Goal: Task Accomplishment & Management: Manage account settings

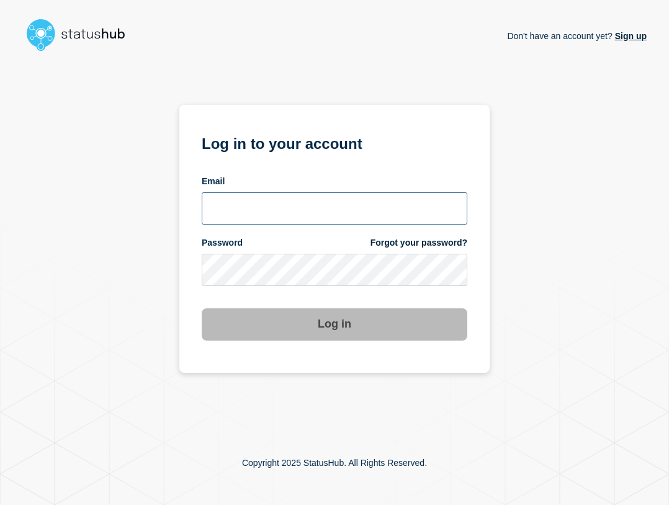
type input "ben.velasco@conexon.us"
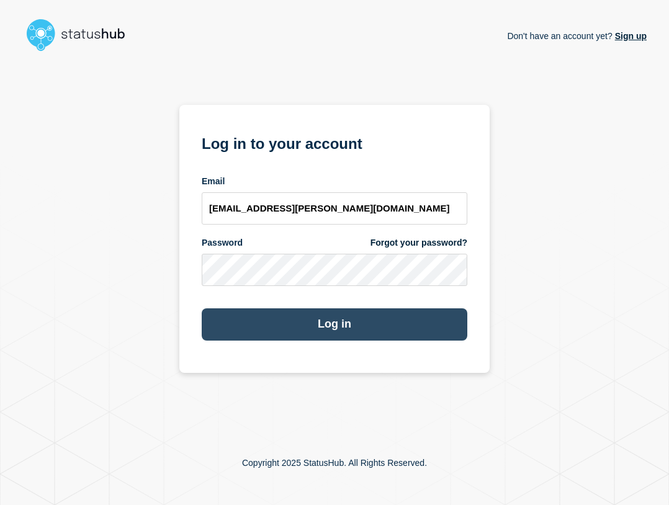
click at [417, 313] on button "Log in" at bounding box center [334, 324] width 265 height 32
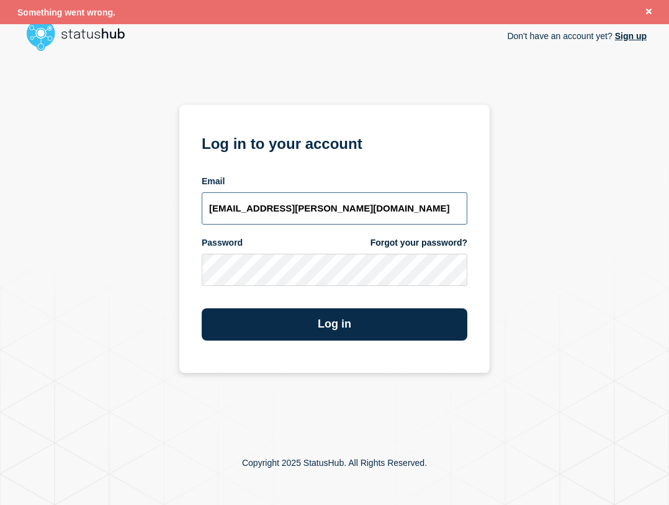
drag, startPoint x: 367, startPoint y: 203, endPoint x: 370, endPoint y: 224, distance: 21.3
click at [367, 203] on input "ben.velasco@conexon.us" at bounding box center [334, 208] width 265 height 32
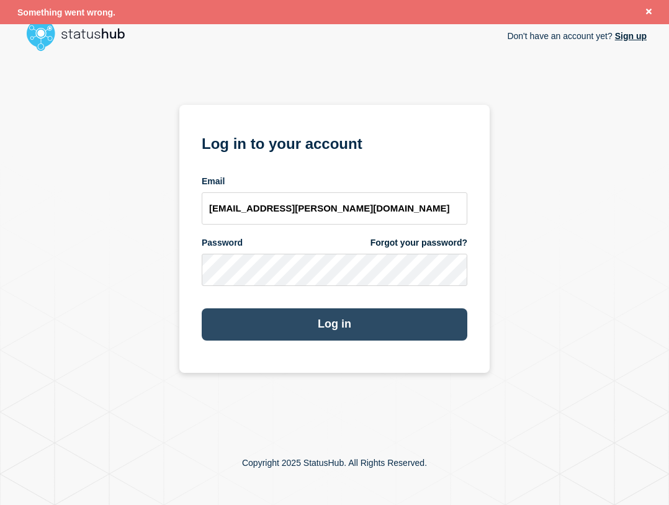
click at [417, 324] on button "Log in" at bounding box center [334, 324] width 265 height 32
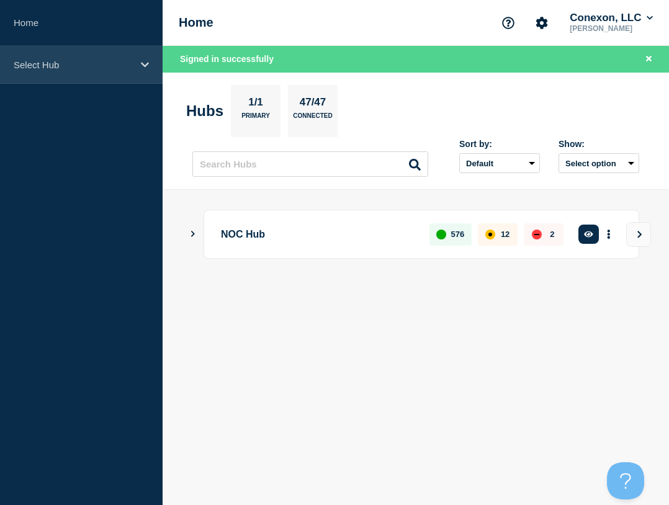
click at [100, 74] on div "Select Hub" at bounding box center [81, 65] width 162 height 38
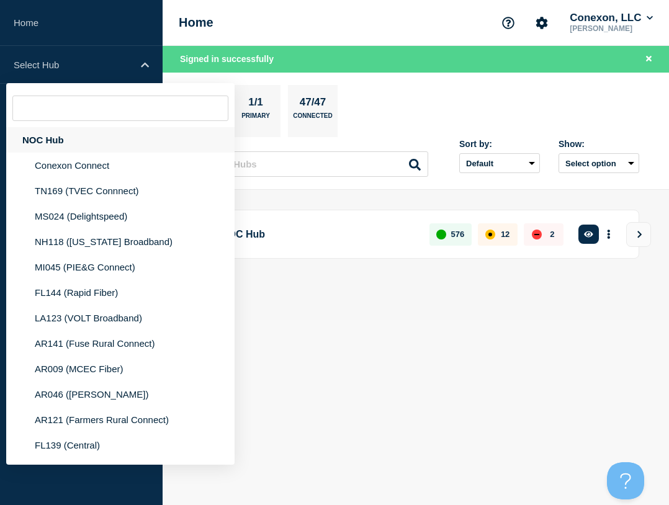
click at [89, 145] on div "NOC Hub" at bounding box center [120, 139] width 228 height 25
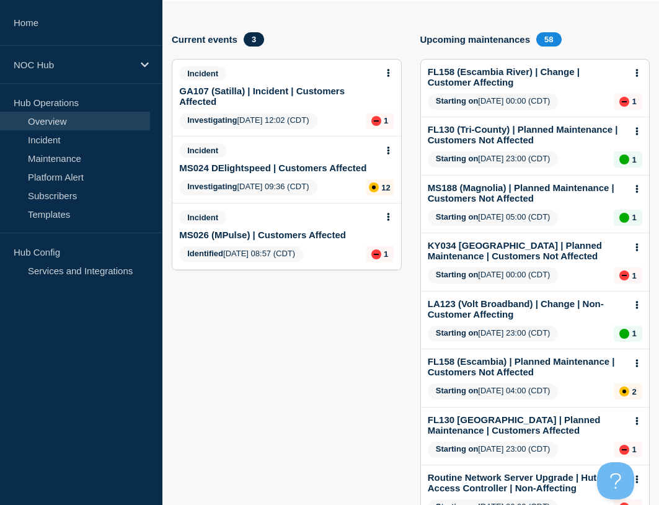
scroll to position [124, 0]
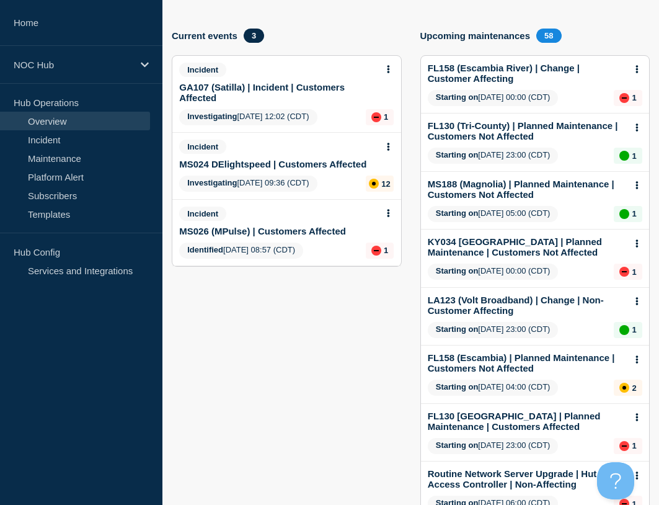
click at [254, 164] on link "MS024 DElightspeed | Customers Affected" at bounding box center [272, 164] width 187 height 11
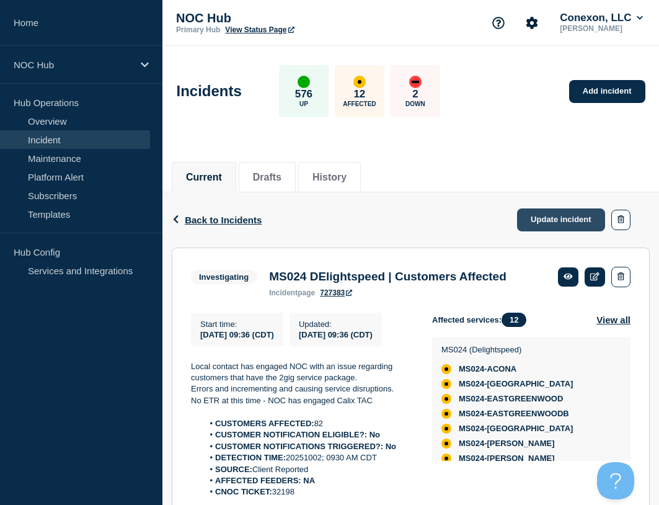
click at [556, 219] on link "Update incident" at bounding box center [561, 219] width 88 height 23
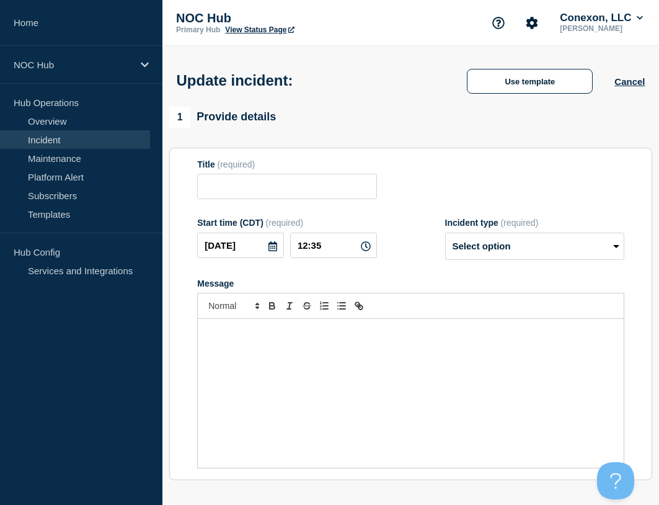
type input "MS024 DElightspeed | Customers Affected"
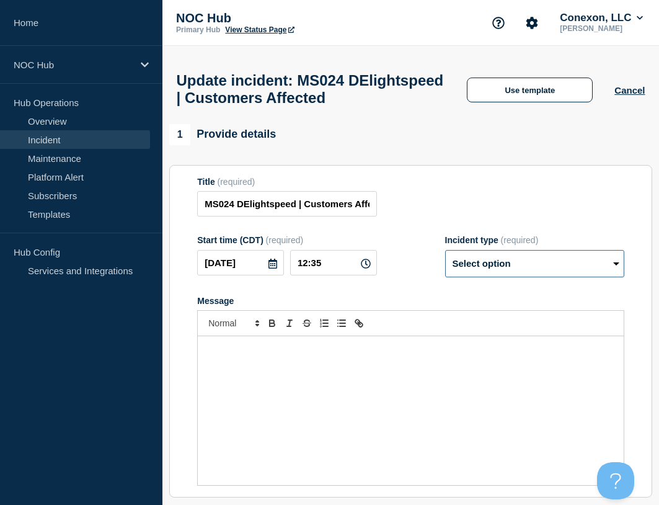
click at [494, 277] on select "Select option Investigating Identified Monitoring Resolved" at bounding box center [534, 263] width 179 height 27
select select "resolved"
click at [445, 276] on select "Select option Investigating Identified Monitoring Resolved" at bounding box center [534, 263] width 179 height 27
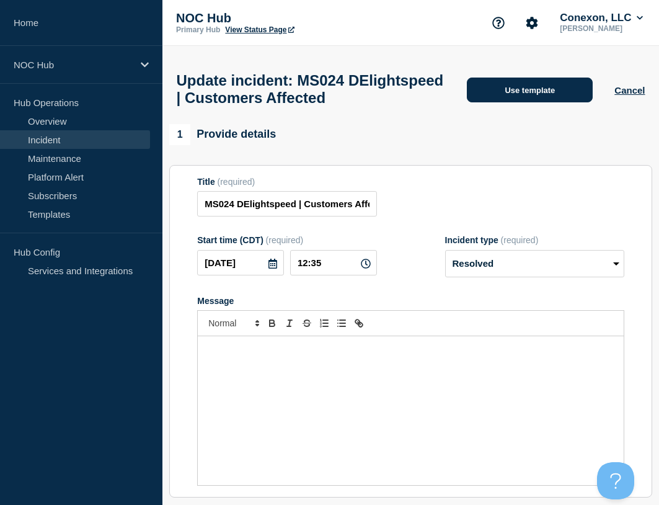
click at [525, 99] on button "Use template" at bounding box center [530, 90] width 126 height 25
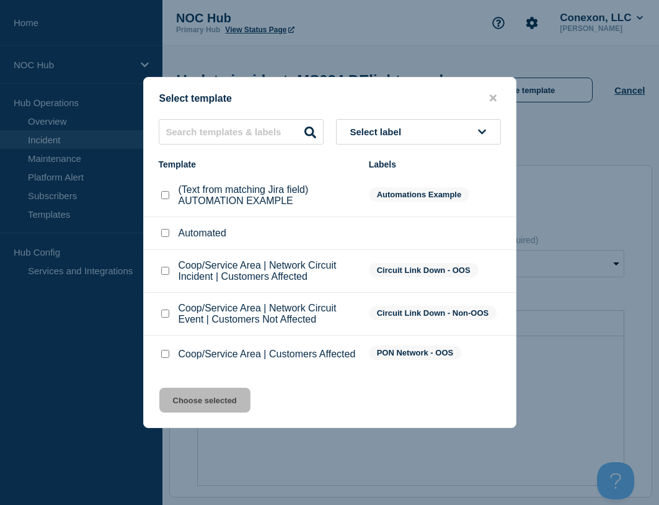
click at [169, 354] on input "Coop/Service Area | Customers Affected checkbox" at bounding box center [165, 354] width 8 height 8
checkbox input "true"
click at [216, 412] on button "Choose selected" at bounding box center [204, 400] width 91 height 25
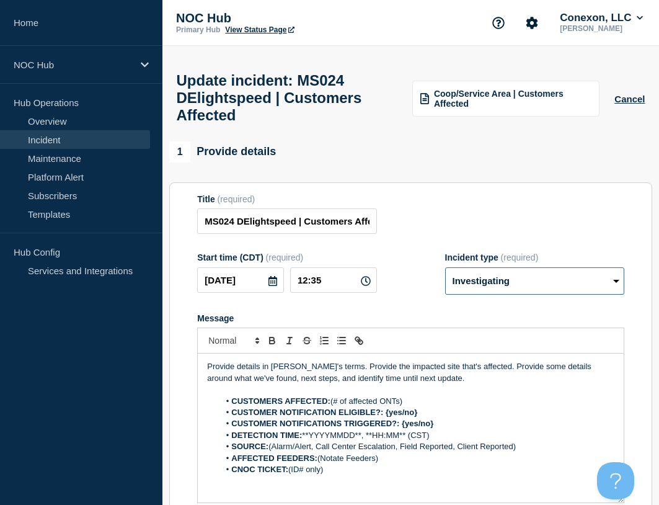
drag, startPoint x: 523, startPoint y: 291, endPoint x: 518, endPoint y: 303, distance: 12.2
click at [522, 291] on select "Select option Investigating Identified Monitoring Resolved" at bounding box center [534, 280] width 179 height 27
select select "resolved"
click at [445, 276] on select "Select option Investigating Identified Monitoring Resolved" at bounding box center [534, 280] width 179 height 27
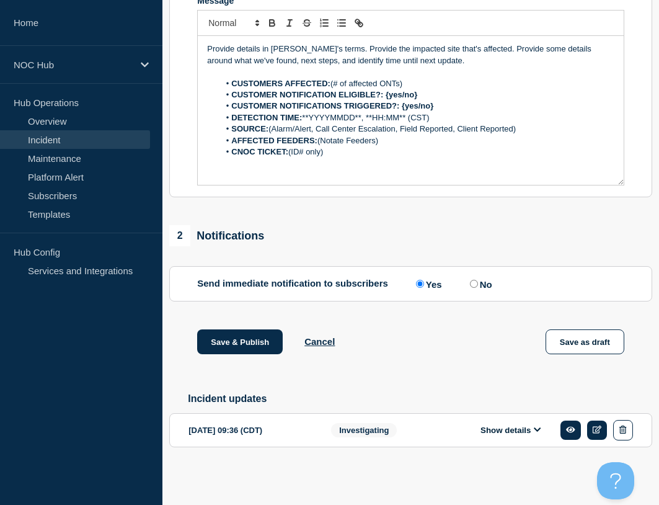
scroll to position [330, 0]
drag, startPoint x: 523, startPoint y: 433, endPoint x: 472, endPoint y: 414, distance: 54.4
click at [523, 434] on button "Show details" at bounding box center [511, 430] width 68 height 11
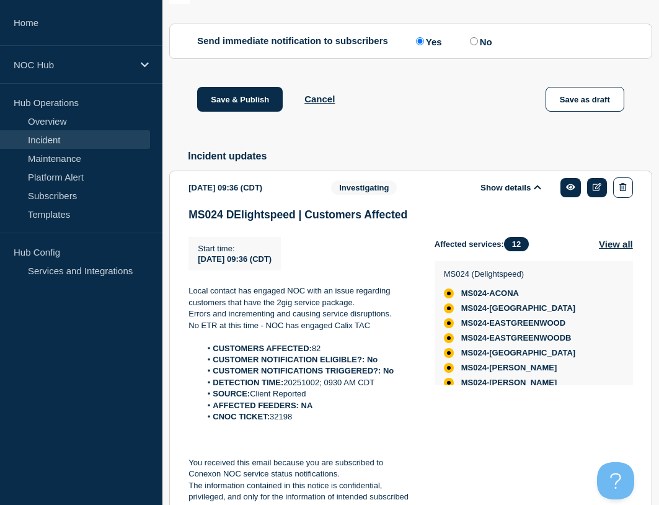
scroll to position [578, 0]
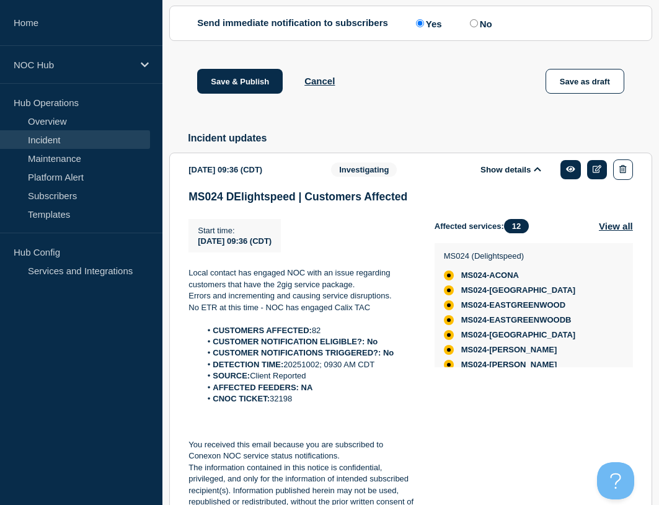
drag, startPoint x: 333, startPoint y: 415, endPoint x: 203, endPoint y: 345, distance: 147.1
click at [203, 345] on ol "CUSTOMERS AFFECTED: 82 CUSTOMER NOTIFICATION ELIGIBLE?: No CUSTOMER NOTIFICATIO…" at bounding box center [302, 365] width 226 height 80
copy ol "CUSTOMERS AFFECTED: 82 CUSTOMER NOTIFICATION ELIGIBLE?: No CUSTOMER NOTIFICATIO…"
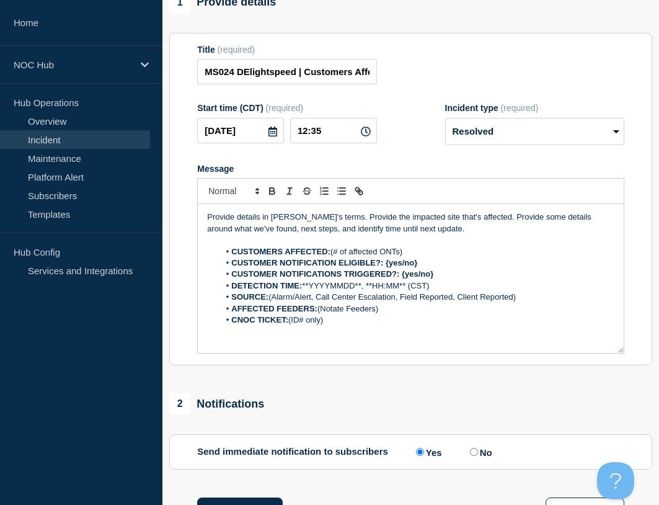
scroll to position [144, 0]
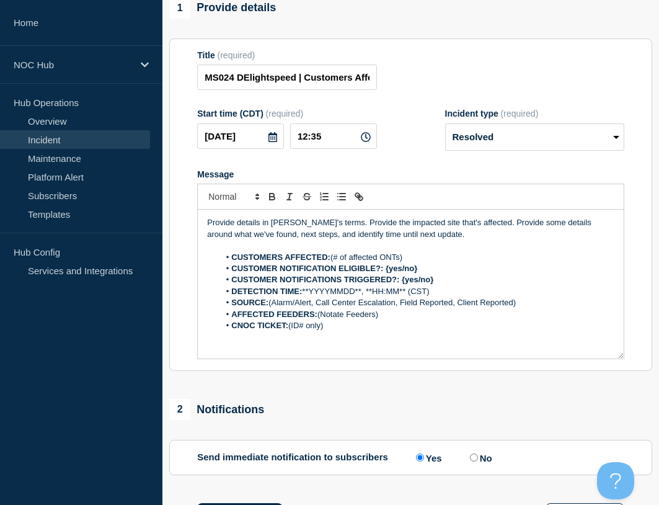
drag, startPoint x: 344, startPoint y: 334, endPoint x: 224, endPoint y: 269, distance: 136.5
click at [224, 269] on ol "CUSTOMERS AFFECTED: (# of affected ONTs) CUSTOMER NOTIFICATION ELIGIBLE?: {yes/…" at bounding box center [410, 292] width 407 height 80
paste div "Message"
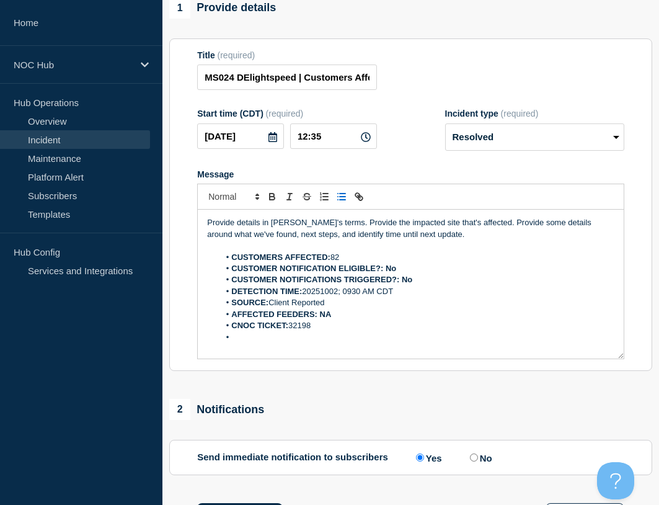
drag, startPoint x: 367, startPoint y: 264, endPoint x: 333, endPoint y: 264, distance: 34.1
click at [333, 263] on li "CUSTOMERS AFFECTED: 82" at bounding box center [417, 257] width 395 height 11
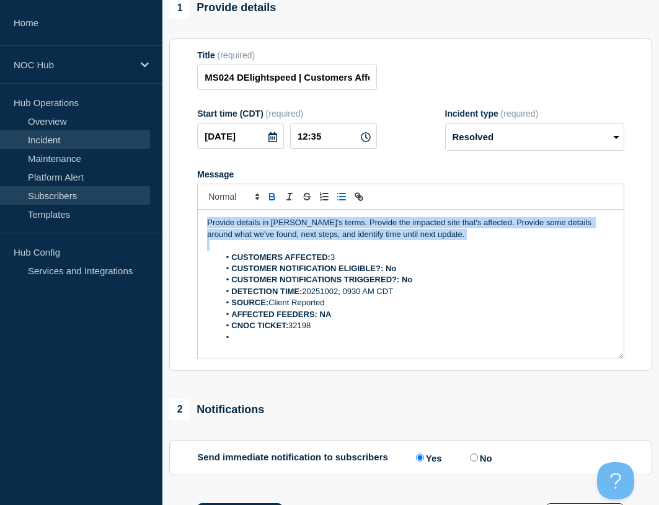
drag, startPoint x: 450, startPoint y: 250, endPoint x: 65, endPoint y: 191, distance: 389.6
click at [65, 191] on div "Home NOC Hub Hub Operations Overview Incident Maintenance Platform Alert Subscr…" at bounding box center [329, 442] width 659 height 1172
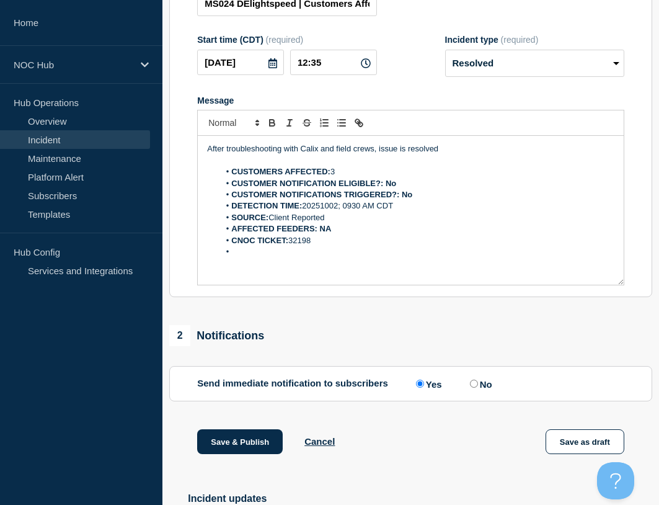
scroll to position [392, 0]
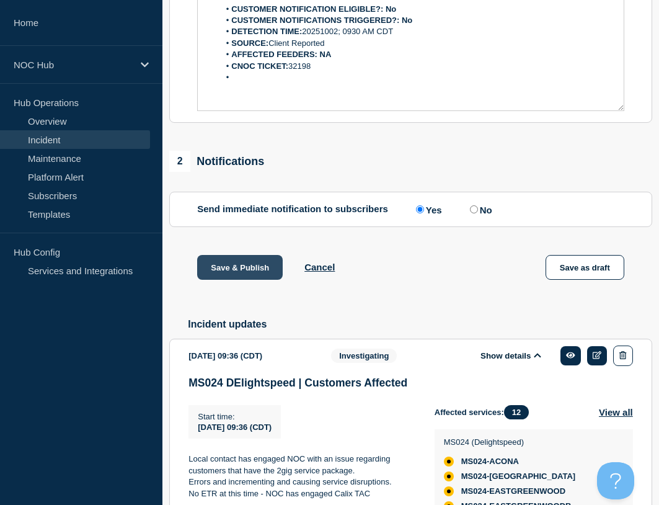
click at [245, 265] on button "Save & Publish" at bounding box center [240, 267] width 86 height 25
